Goal: Information Seeking & Learning: Learn about a topic

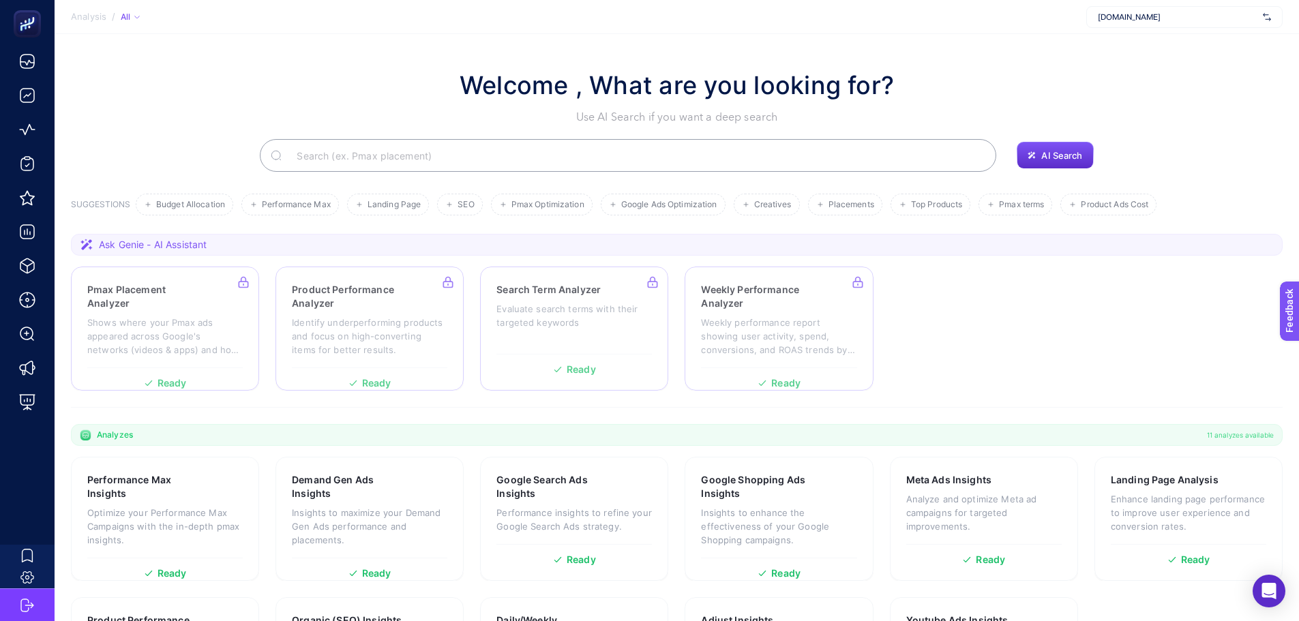
click at [999, 297] on section "Pmax Placement Analyzer Shows where your Pmax ads appeared across Google's netw…" at bounding box center [677, 329] width 1212 height 124
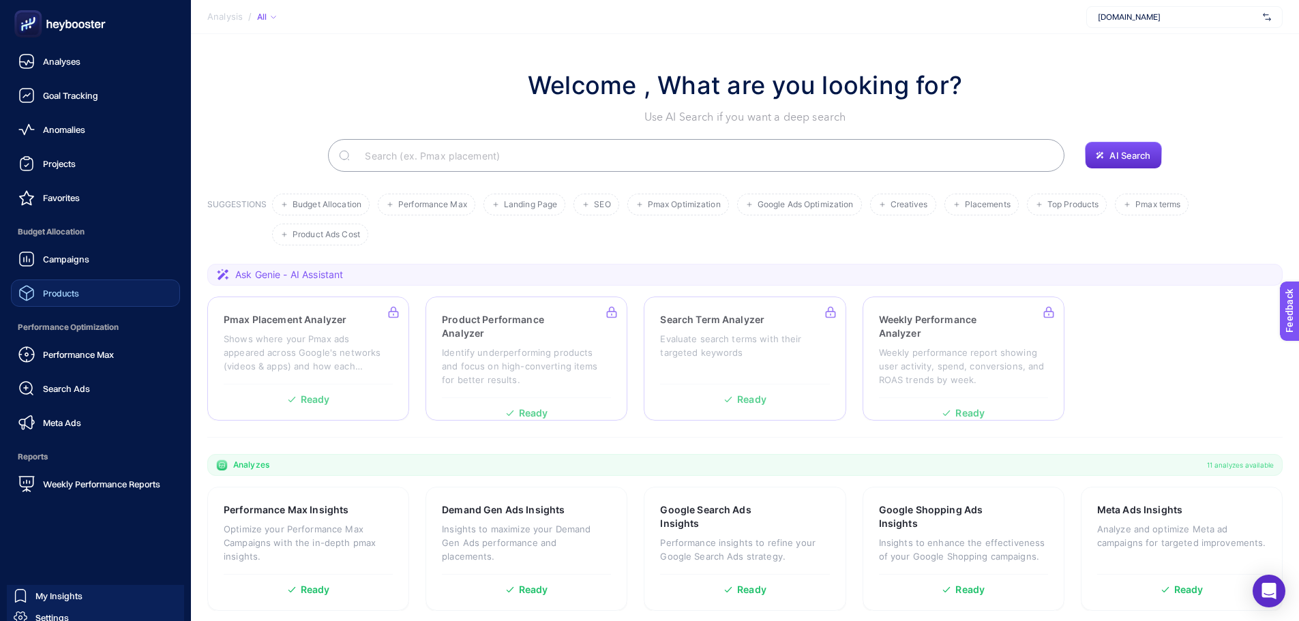
click at [87, 303] on link "Products" at bounding box center [95, 293] width 169 height 27
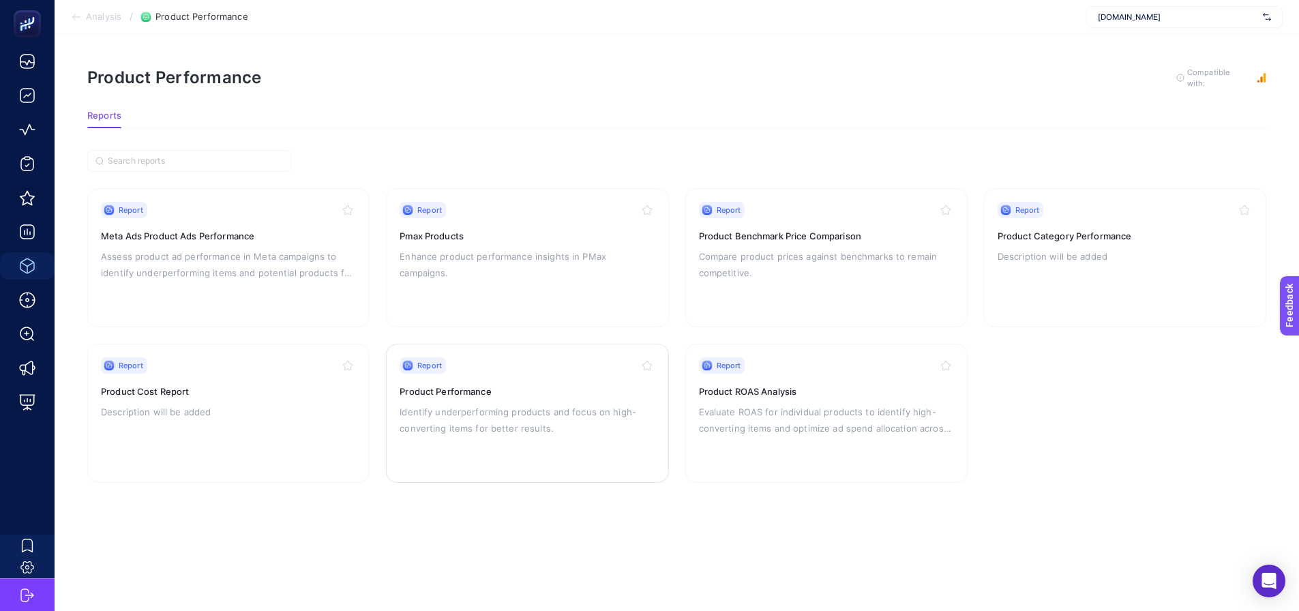
click at [484, 419] on p "Identify underperforming products and focus on high-converting items for better…" at bounding box center [527, 420] width 255 height 33
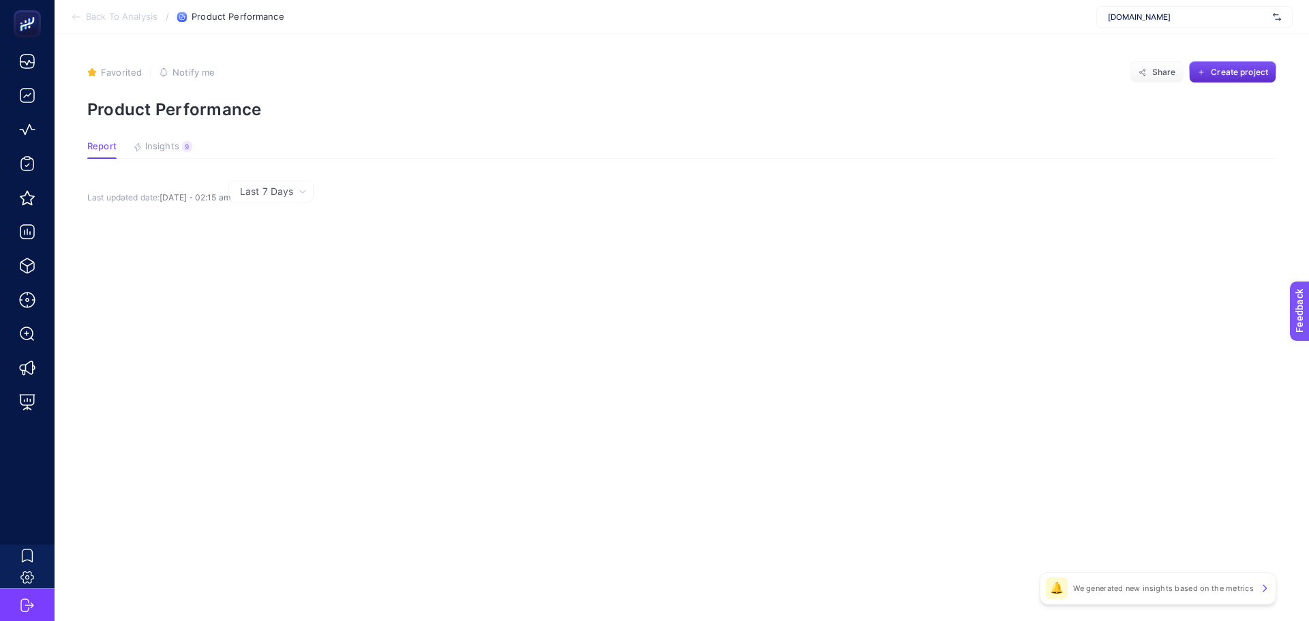
click at [283, 193] on span "Last 7 Days" at bounding box center [266, 192] width 53 height 14
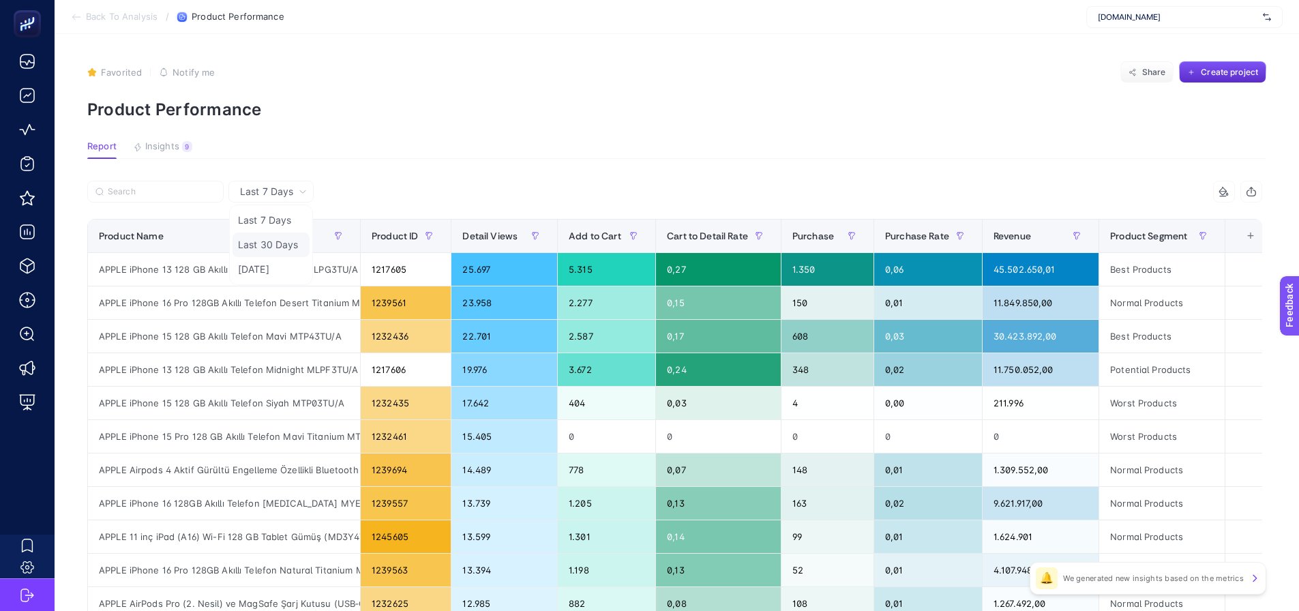
click at [265, 247] on li "Last 30 Days" at bounding box center [270, 244] width 77 height 25
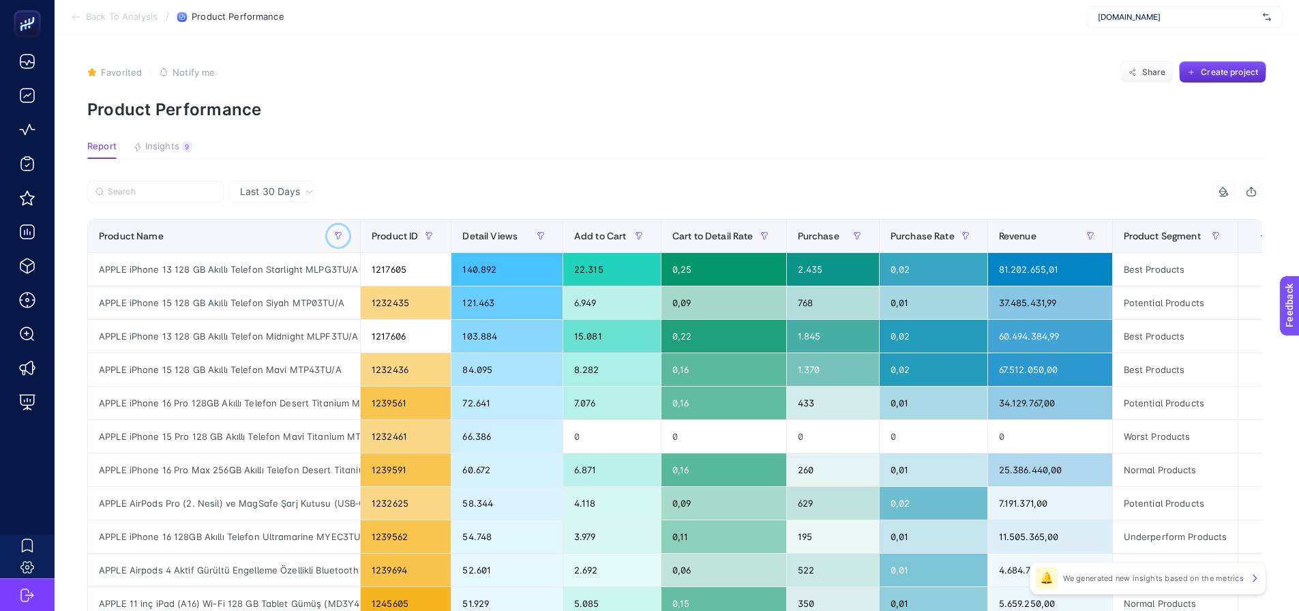
click at [335, 235] on button "button" at bounding box center [338, 236] width 22 height 22
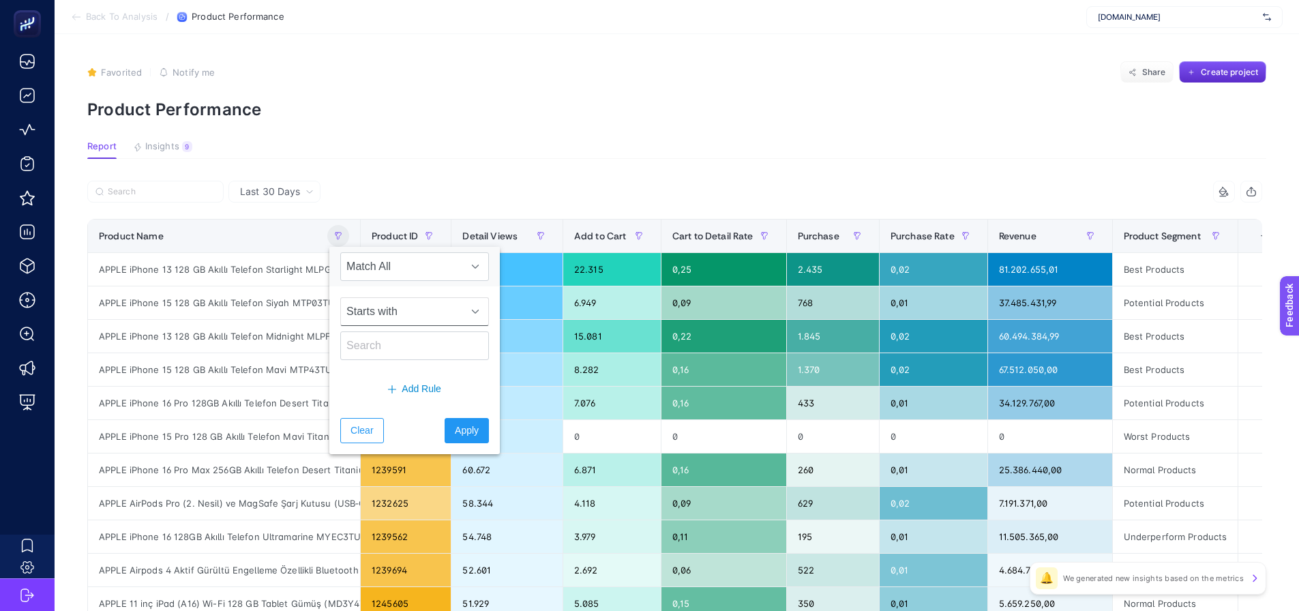
click at [380, 309] on span "Starts with" at bounding box center [401, 311] width 121 height 27
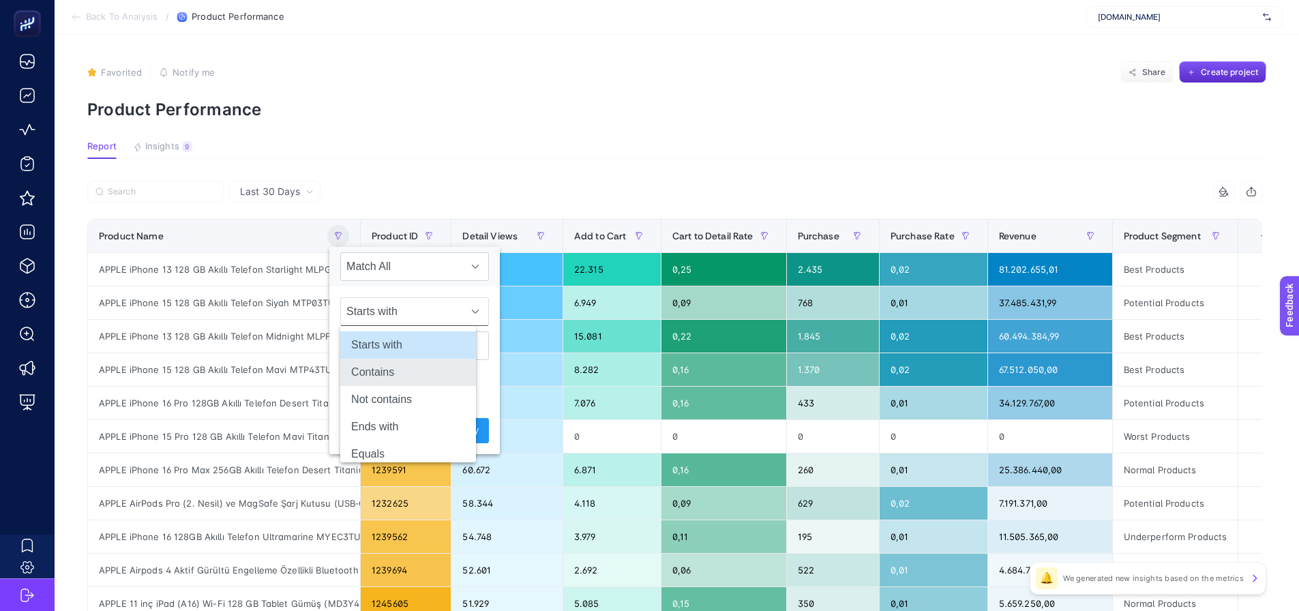
click at [386, 375] on li "Contains" at bounding box center [408, 372] width 136 height 27
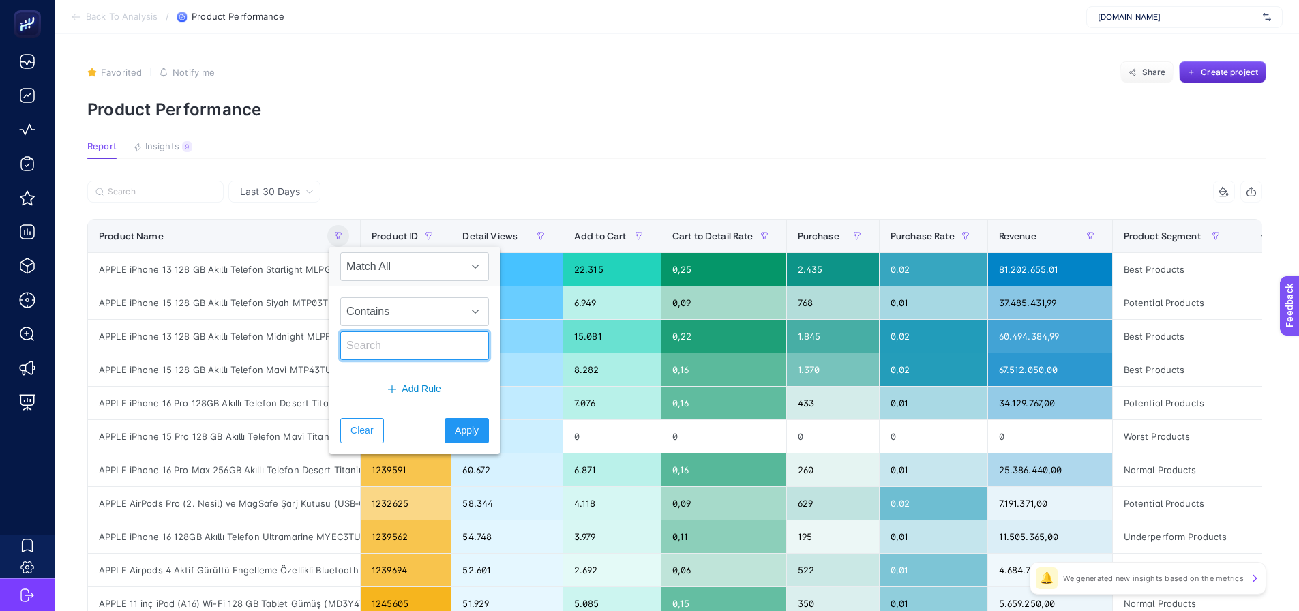
click at [386, 349] on input "text" at bounding box center [414, 345] width 149 height 29
type input "saat"
click at [455, 434] on span "Apply" at bounding box center [467, 430] width 24 height 14
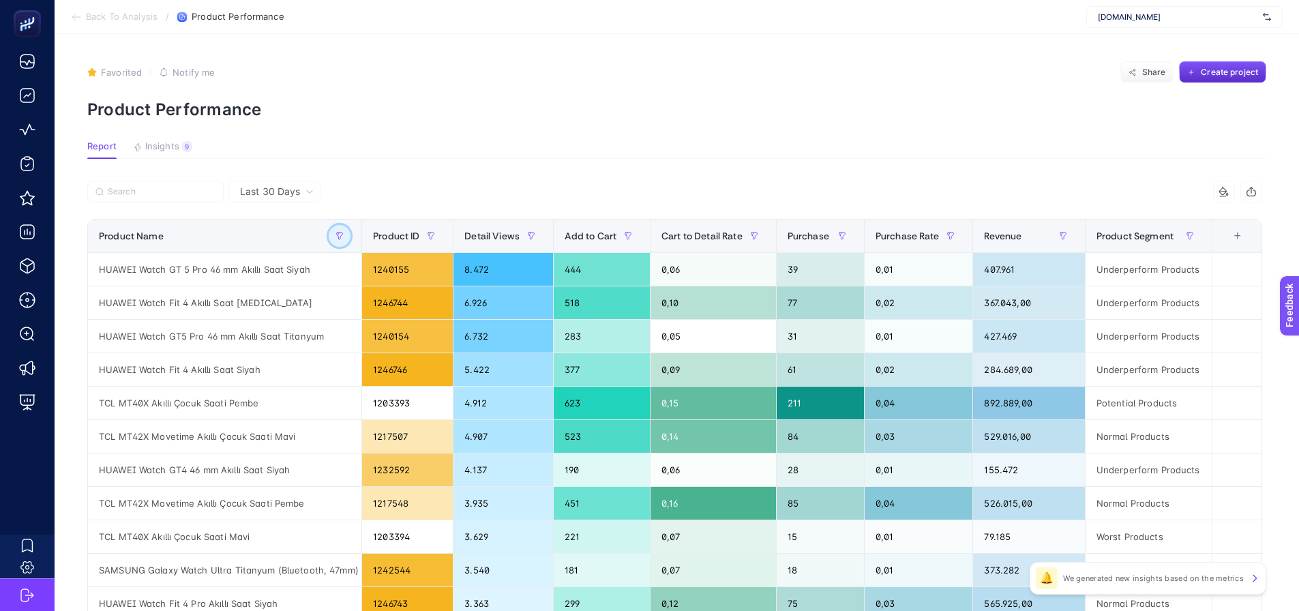
click at [331, 235] on button "button" at bounding box center [340, 236] width 22 height 22
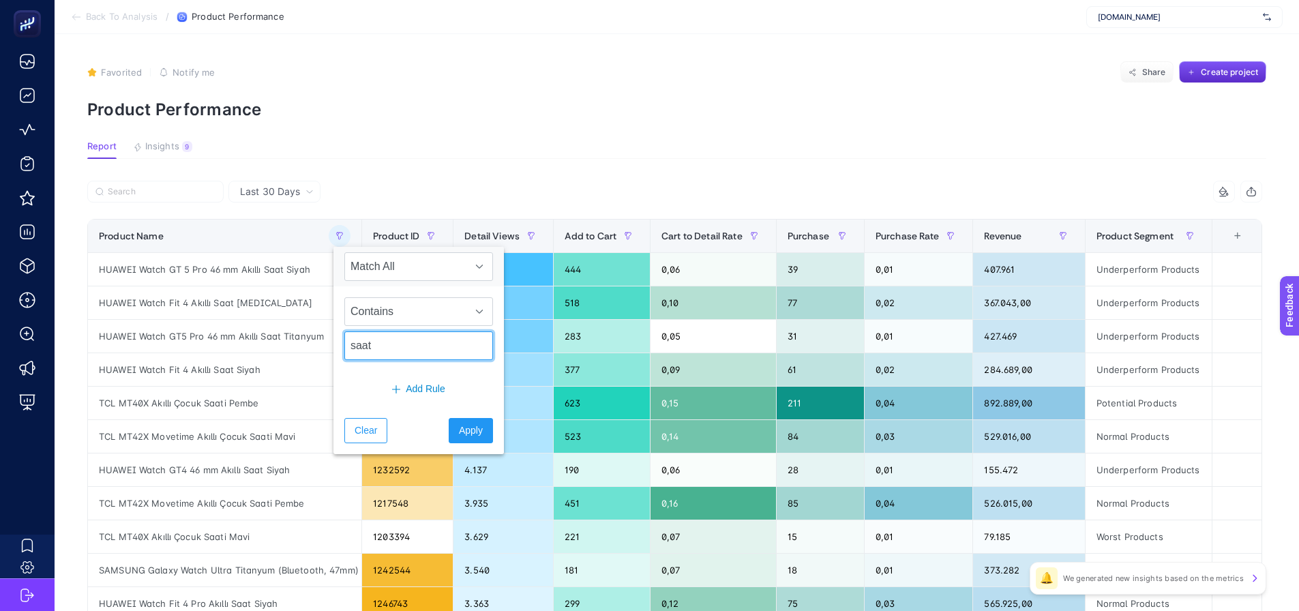
drag, startPoint x: 367, startPoint y: 351, endPoint x: 310, endPoint y: 351, distance: 58.0
click at [310, 351] on body "Back To Analysis / Product Performance [DOMAIN_NAME] Favorited true Notify me S…" at bounding box center [649, 305] width 1299 height 611
type input "watch"
click at [459, 430] on span "Apply" at bounding box center [471, 430] width 24 height 14
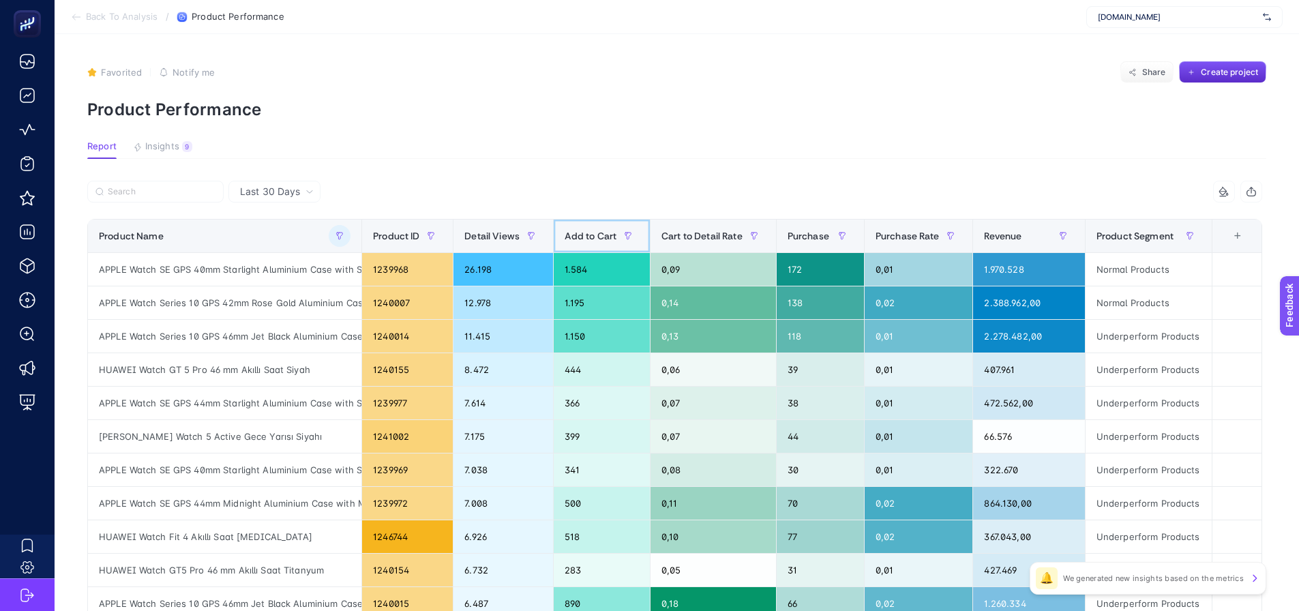
click at [589, 233] on span "Add to Cart" at bounding box center [591, 235] width 52 height 11
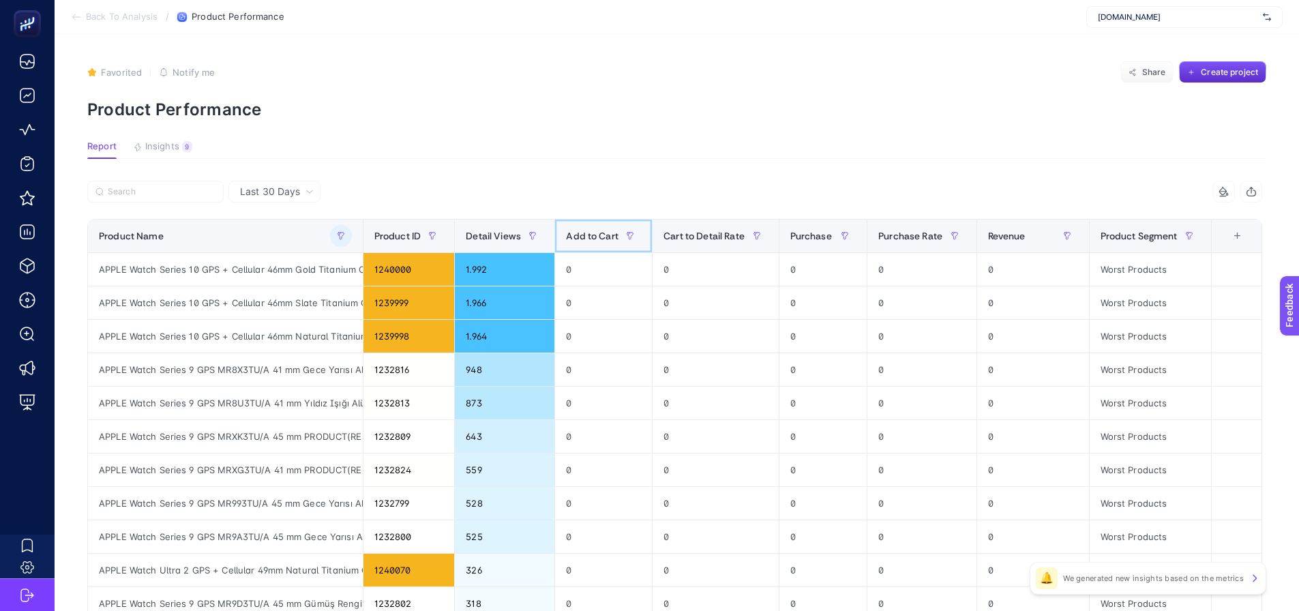
click at [616, 242] on div "Add to Cart" at bounding box center [603, 236] width 75 height 22
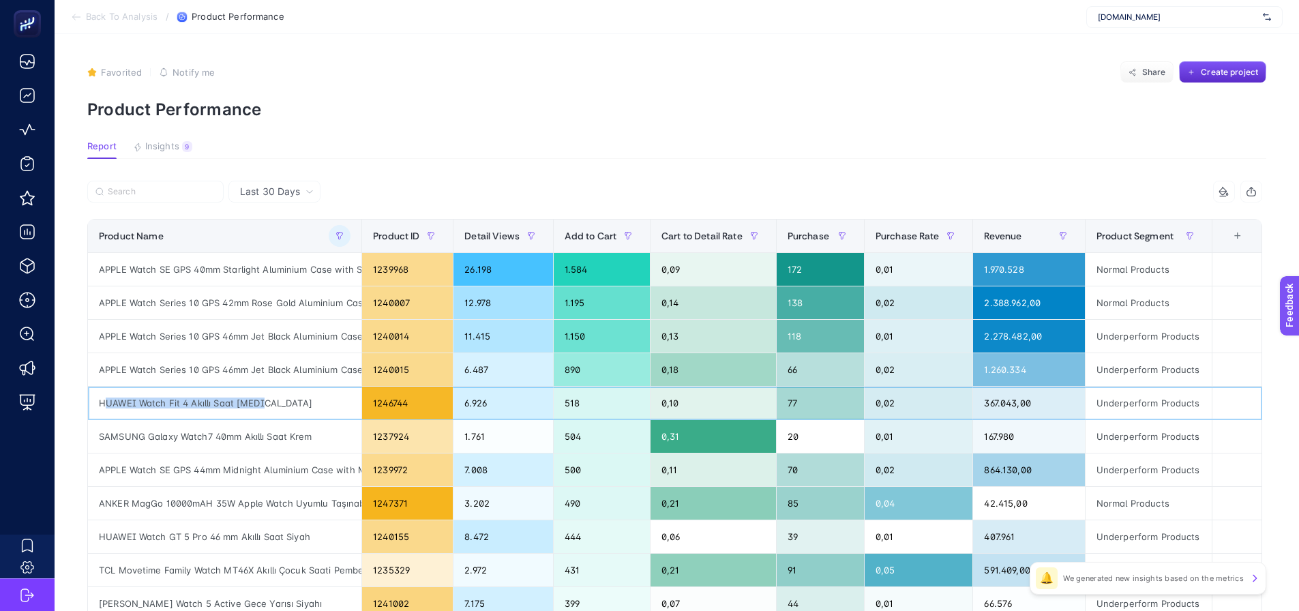
drag, startPoint x: 280, startPoint y: 408, endPoint x: 97, endPoint y: 410, distance: 182.7
click at [97, 410] on div "HUAWEI Watch Fit 4 Akıllı Saat [MEDICAL_DATA]" at bounding box center [224, 403] width 273 height 33
click at [1067, 149] on section "Report Insights 9 We generated new insights based on the metrics" at bounding box center [676, 150] width 1179 height 18
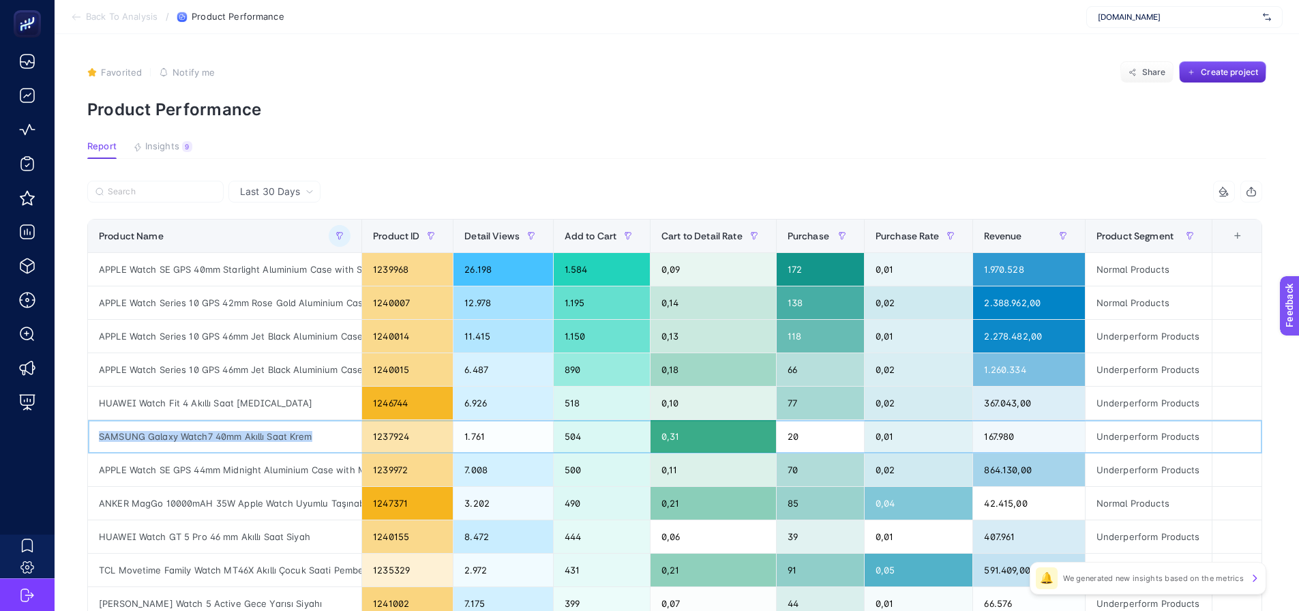
drag, startPoint x: 312, startPoint y: 438, endPoint x: 89, endPoint y: 440, distance: 223.6
click at [89, 440] on div "SAMSUNG Galaxy Watch7 40mm Akıllı Saat Krem" at bounding box center [224, 436] width 273 height 33
copy div "SAMSUNG Galaxy Watch7 40mm Akıllı Saat Krem"
